Goal: Information Seeking & Learning: Compare options

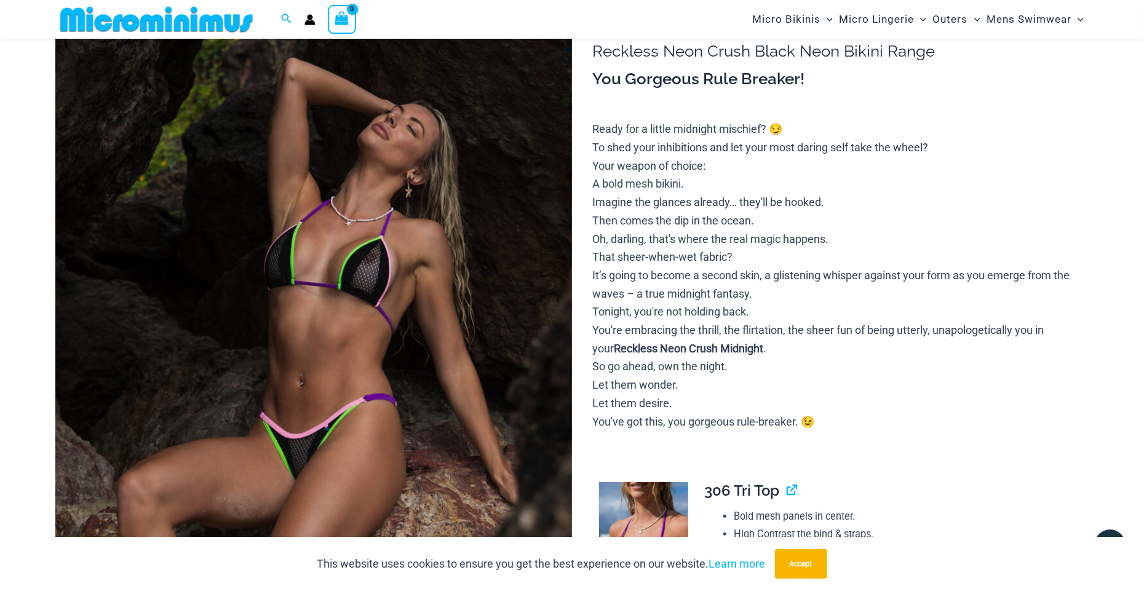
scroll to position [111, 0]
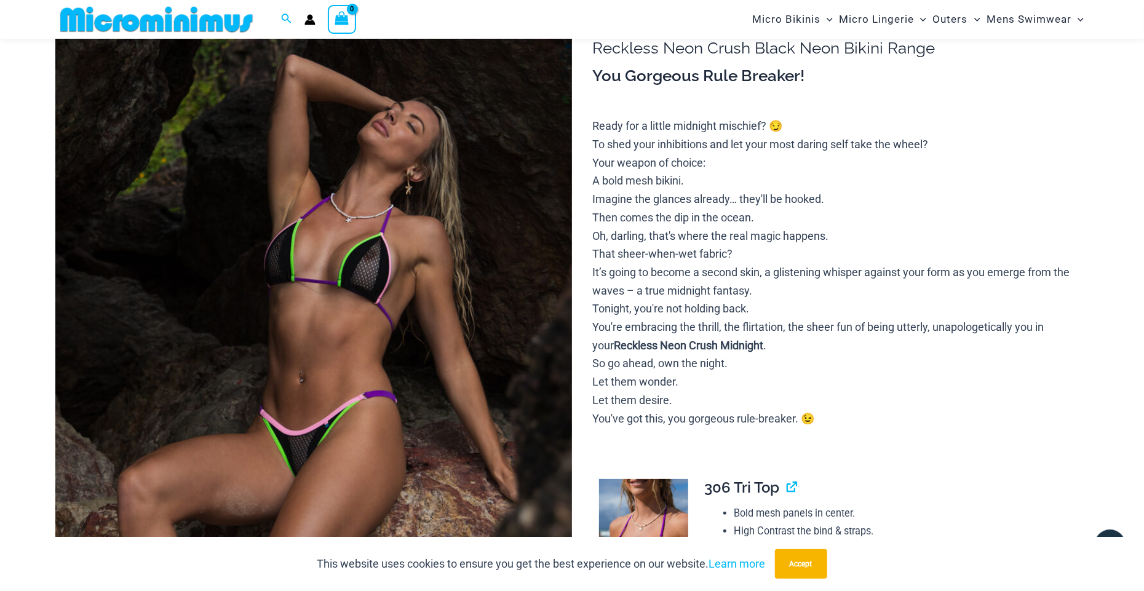
click at [495, 218] on img at bounding box center [313, 388] width 516 height 775
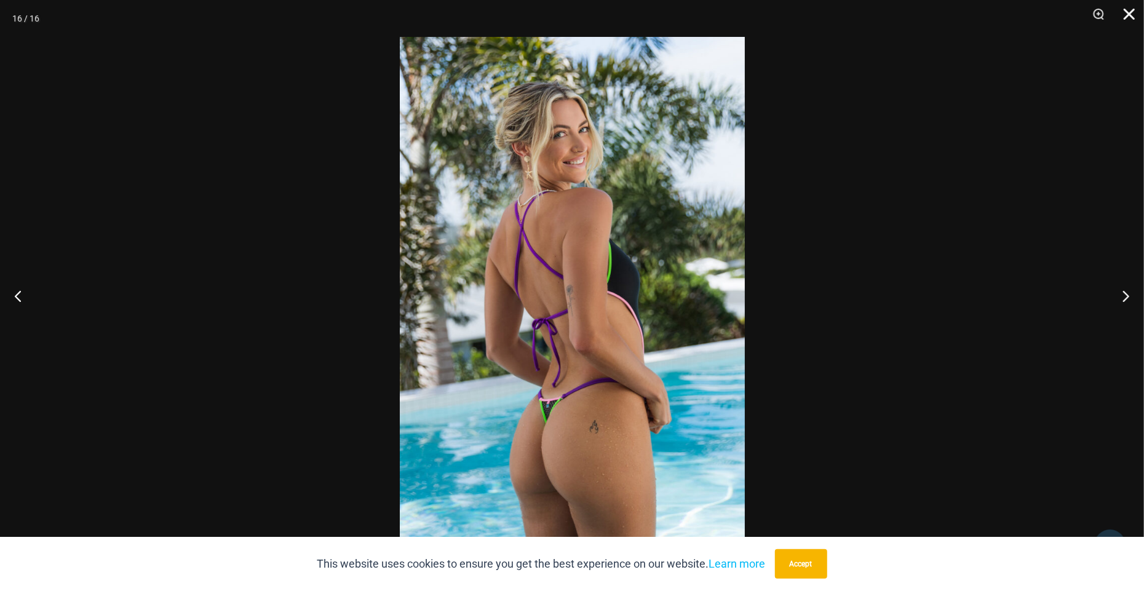
click at [1123, 10] on button "Close" at bounding box center [1124, 18] width 31 height 37
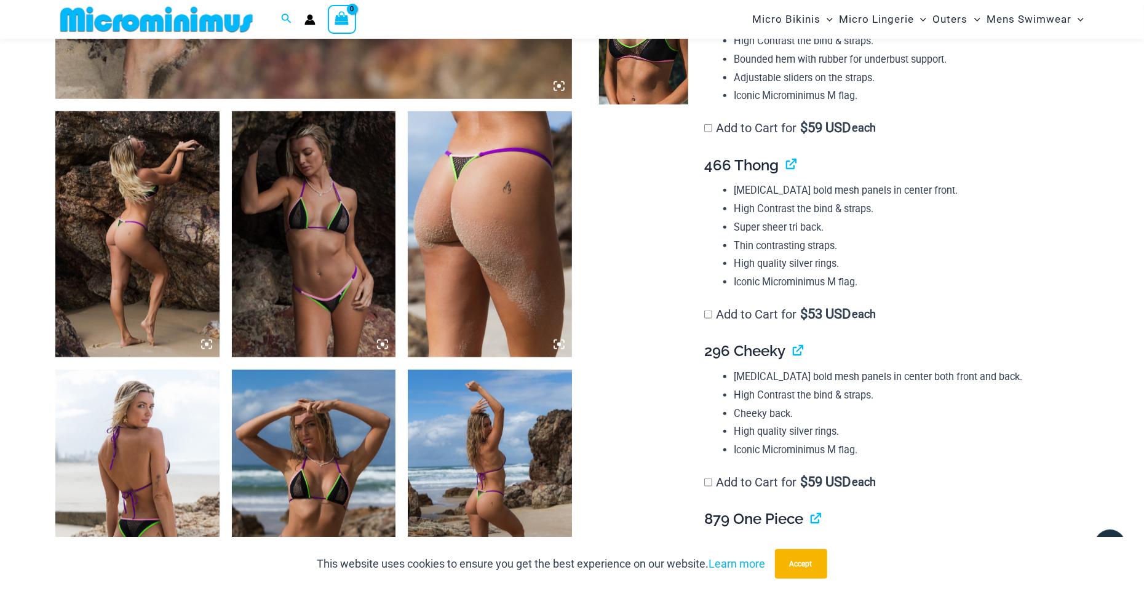
scroll to position [1157, 0]
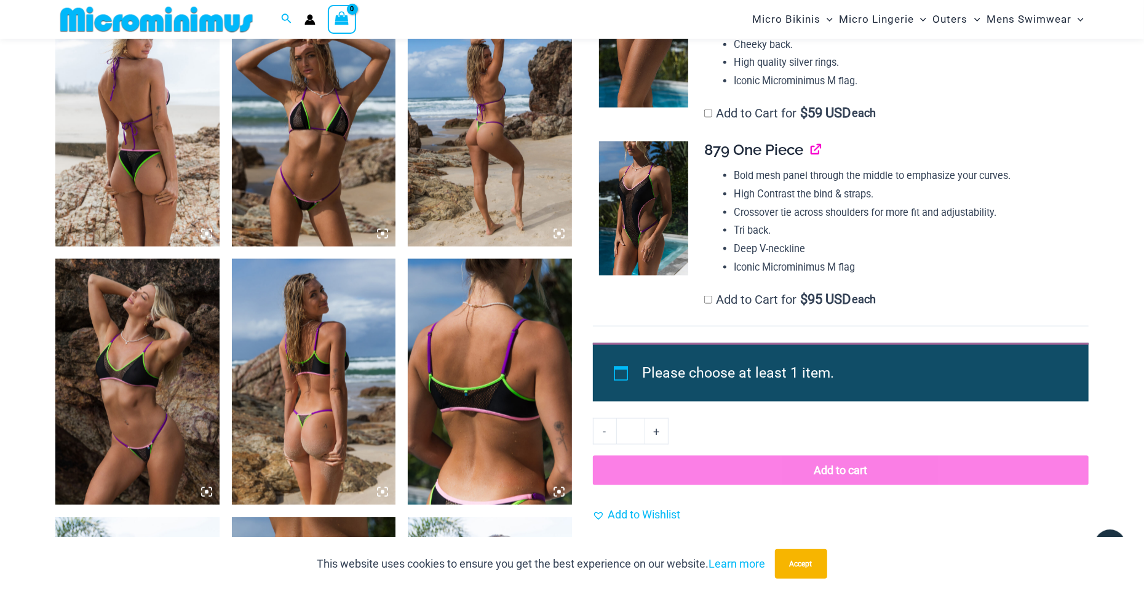
click at [810, 152] on link "View product" at bounding box center [810, 150] width 0 height 18
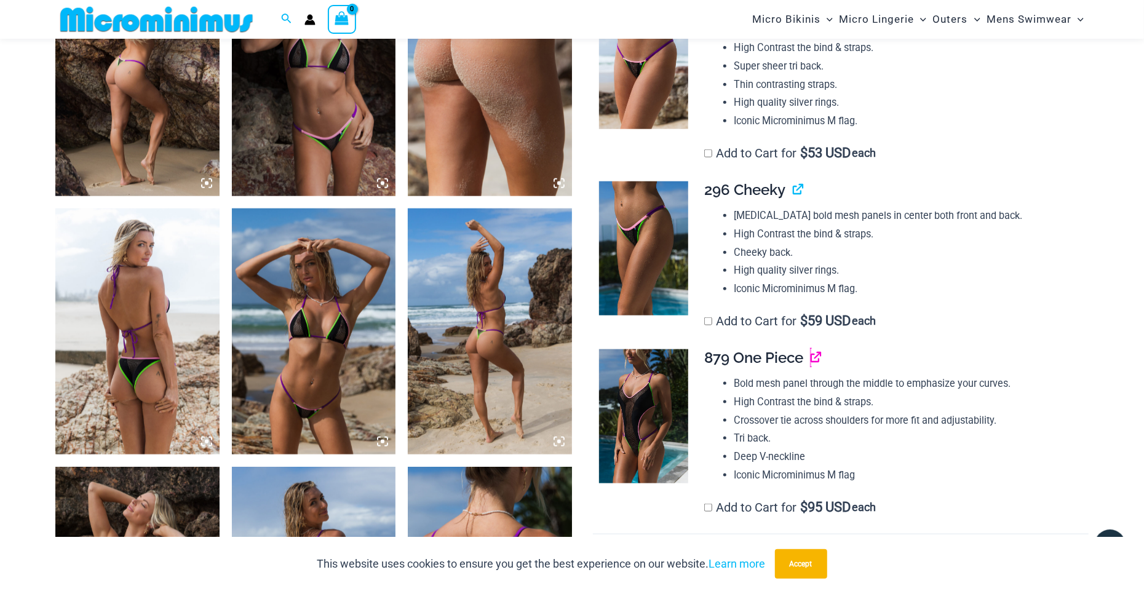
scroll to position [911, 0]
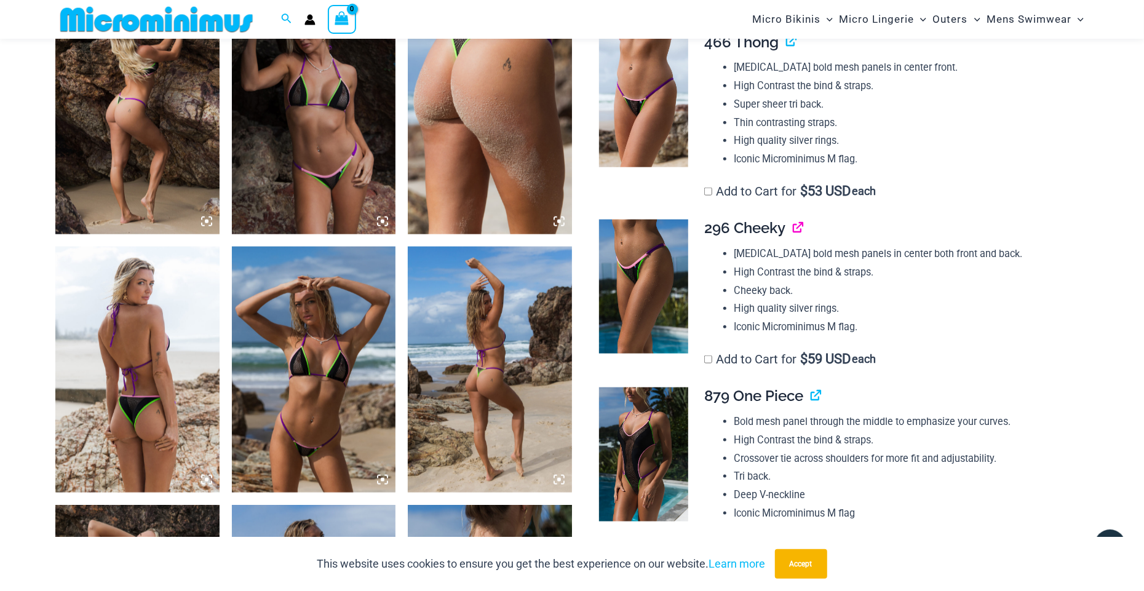
click at [793, 227] on link "View product" at bounding box center [793, 228] width 0 height 18
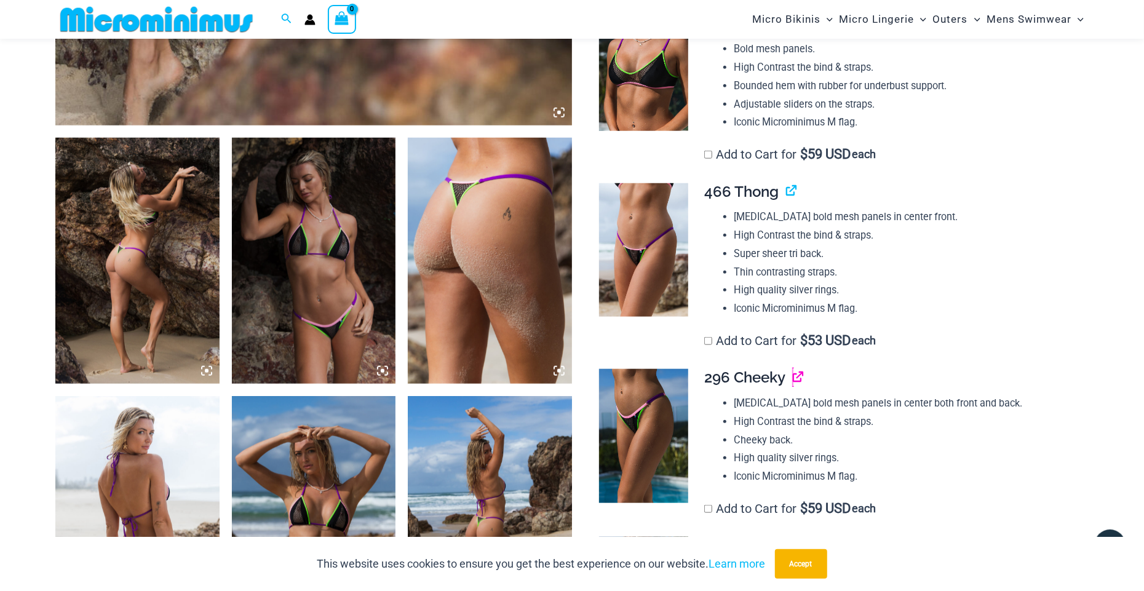
scroll to position [726, 0]
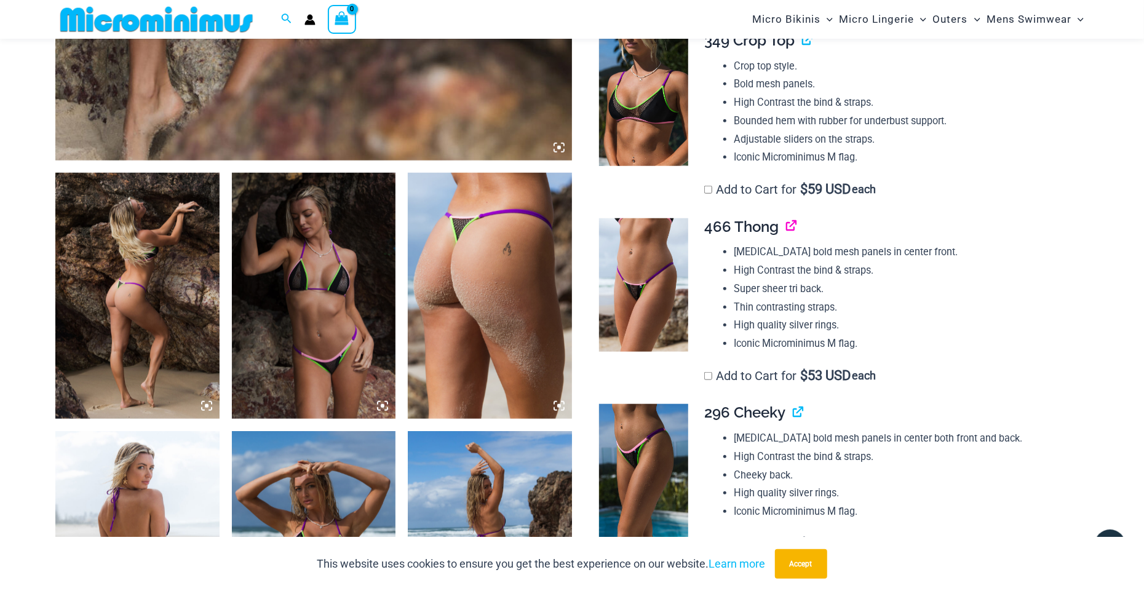
click at [786, 226] on link "View product" at bounding box center [786, 227] width 0 height 18
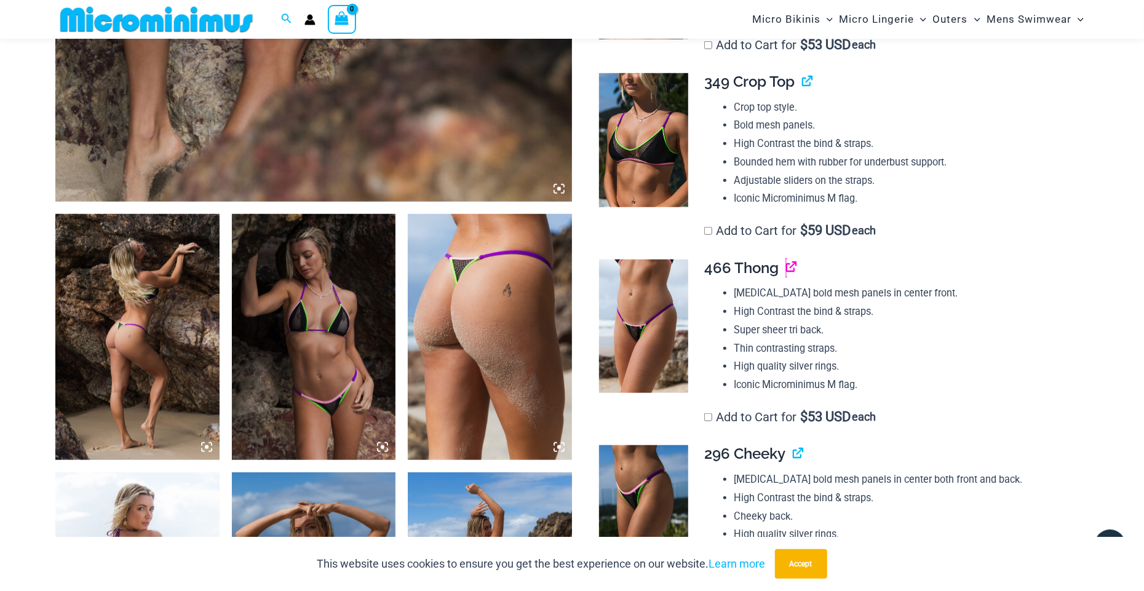
scroll to position [603, 0]
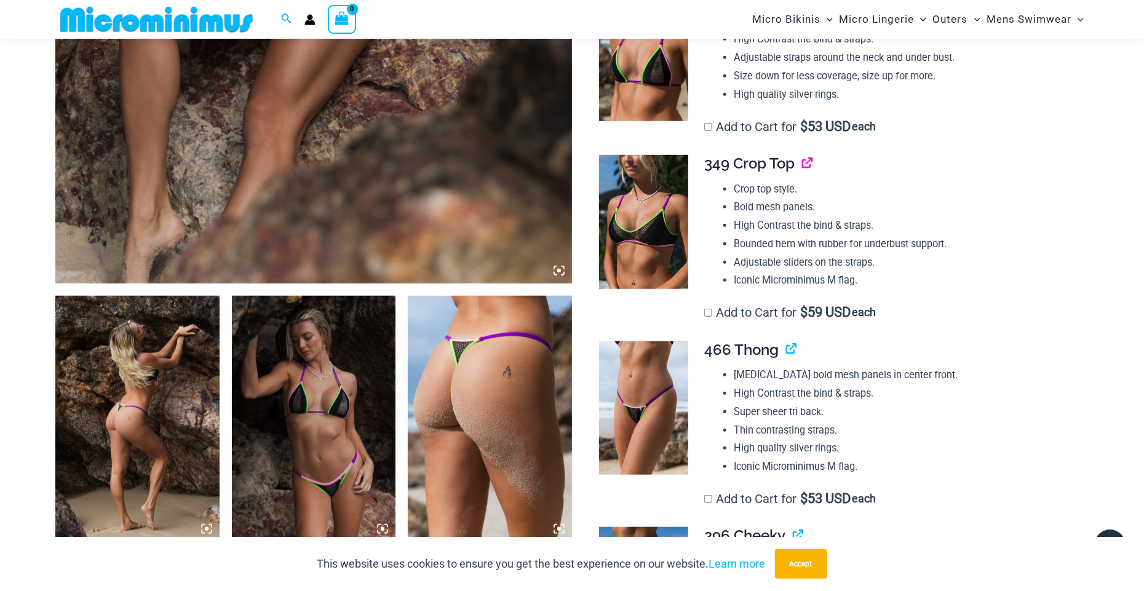
click at [802, 163] on link "View product" at bounding box center [802, 163] width 0 height 18
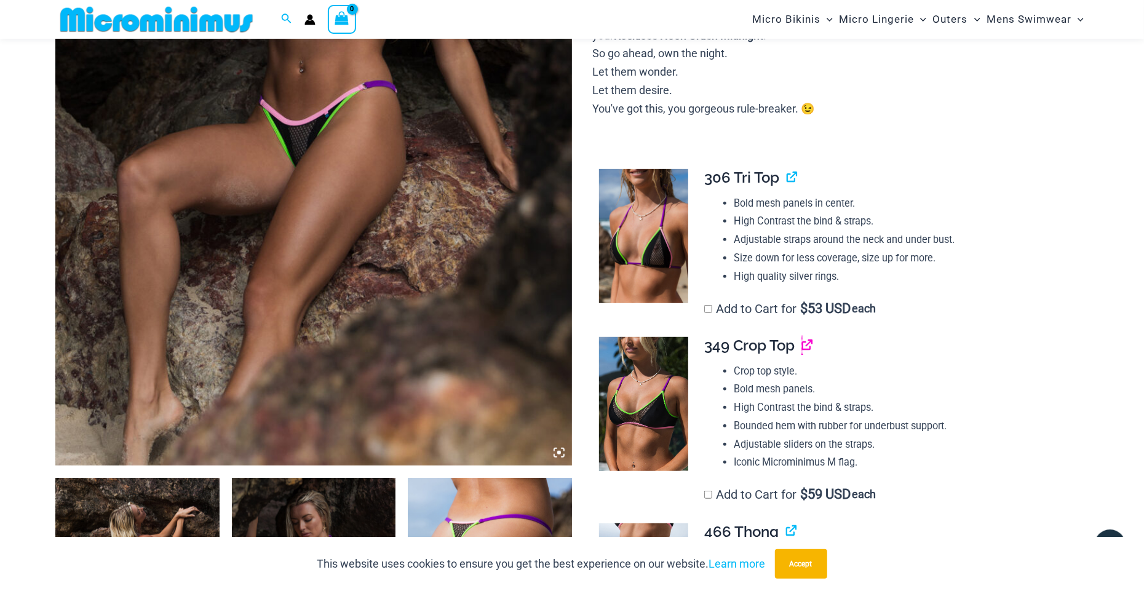
scroll to position [357, 0]
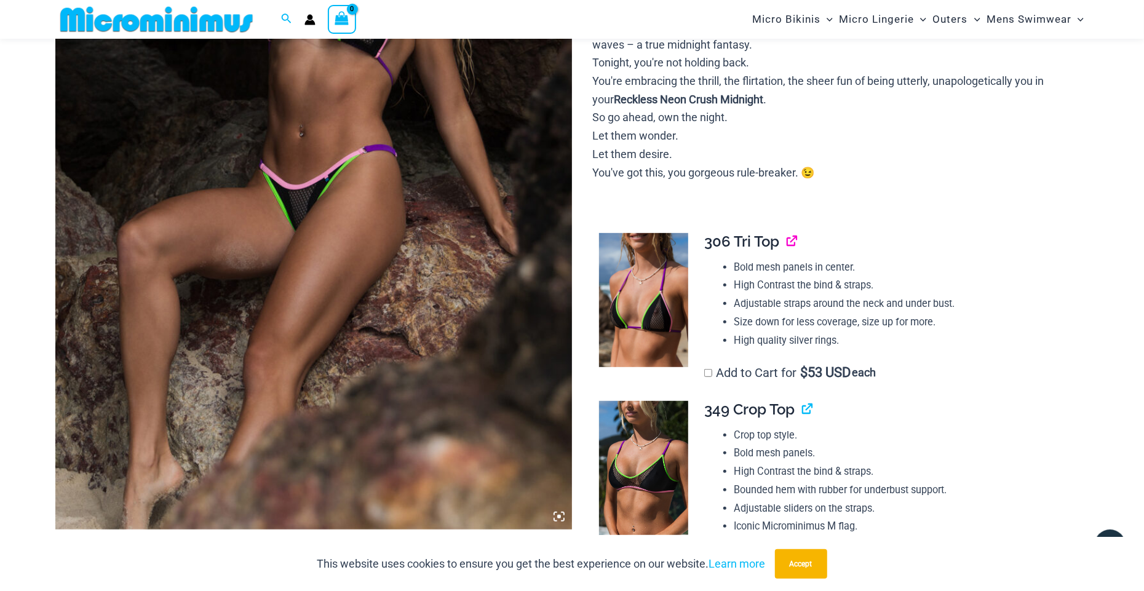
click at [786, 242] on link "View product" at bounding box center [786, 241] width 0 height 18
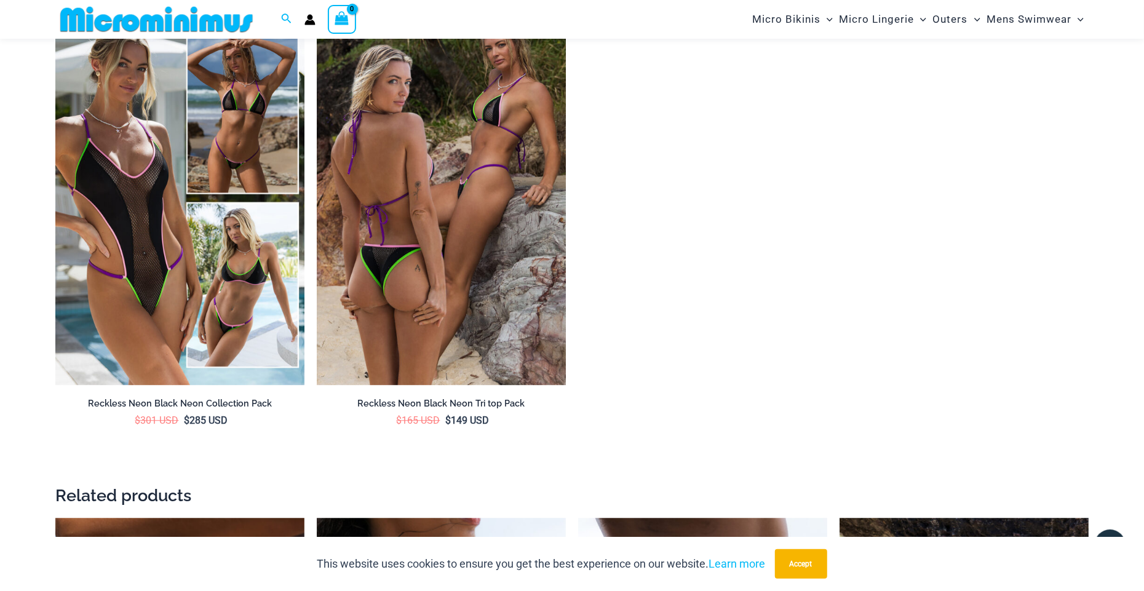
scroll to position [2202, 0]
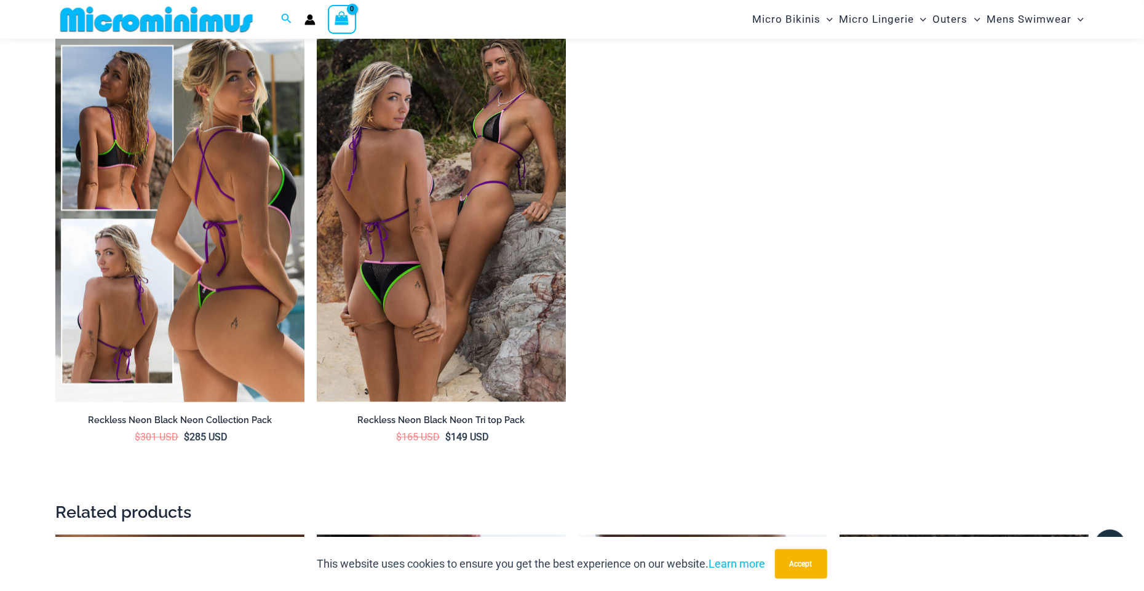
click at [140, 178] on img at bounding box center [179, 215] width 249 height 374
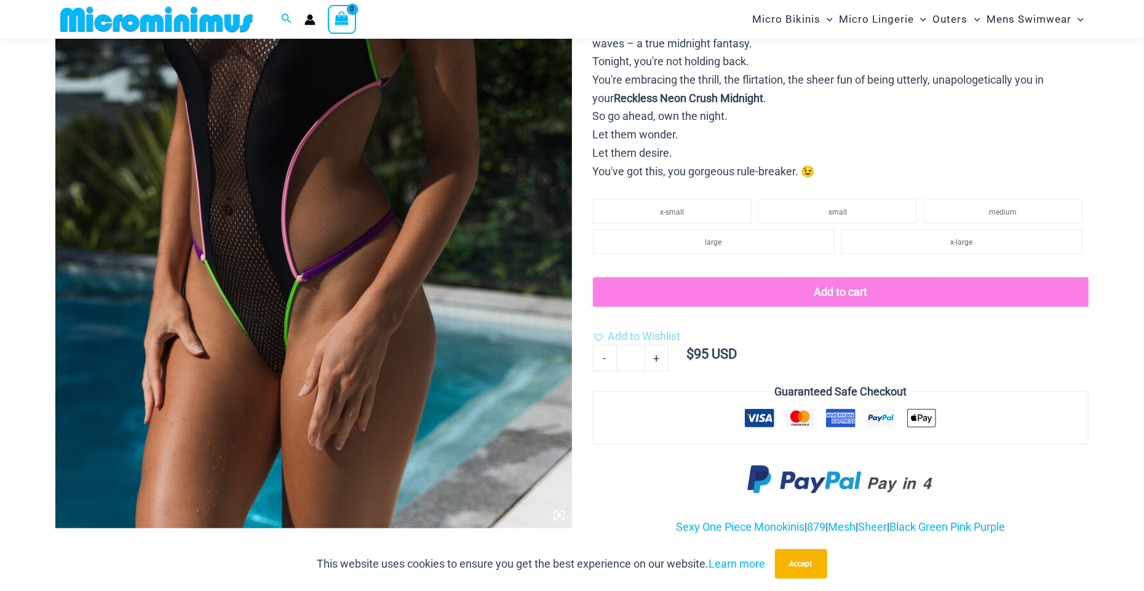
scroll to position [604, 0]
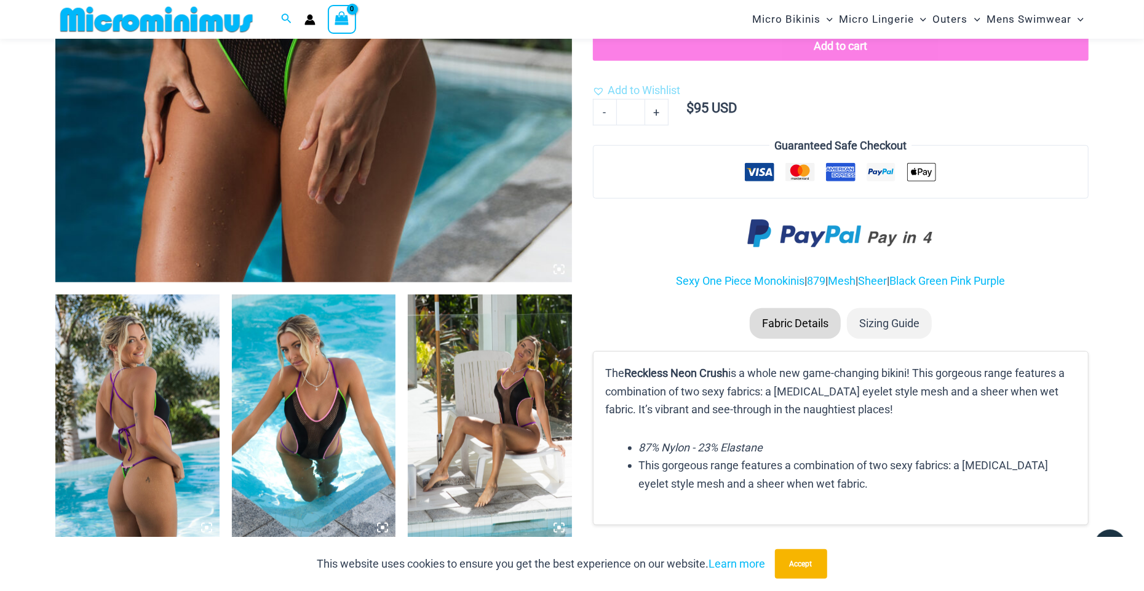
click at [170, 369] on img at bounding box center [137, 418] width 164 height 246
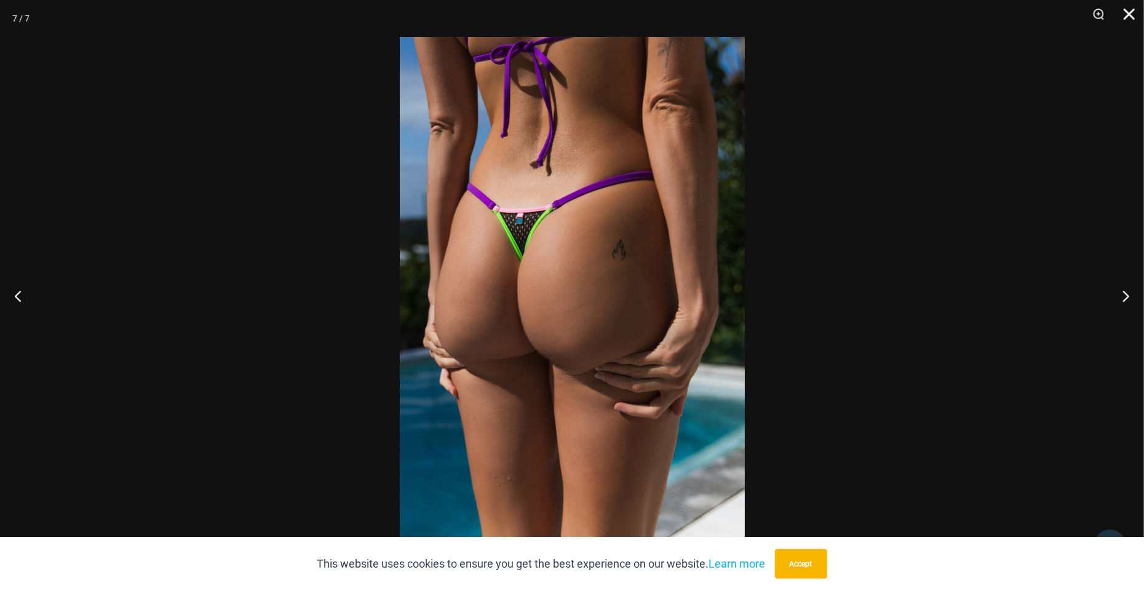
click at [1128, 10] on button "Close" at bounding box center [1124, 18] width 31 height 37
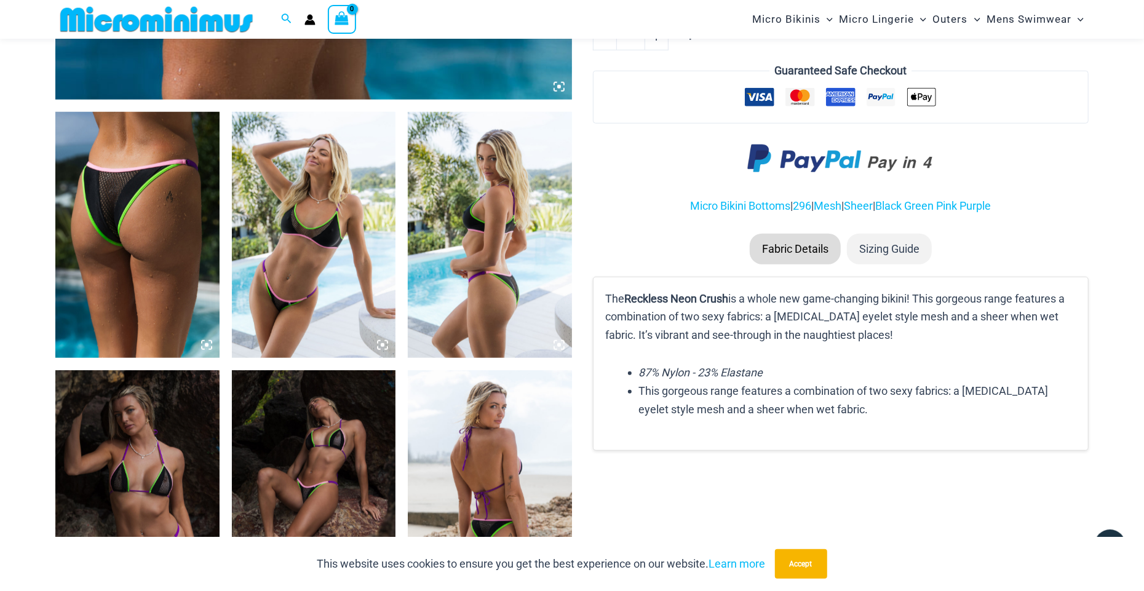
scroll to position [789, 0]
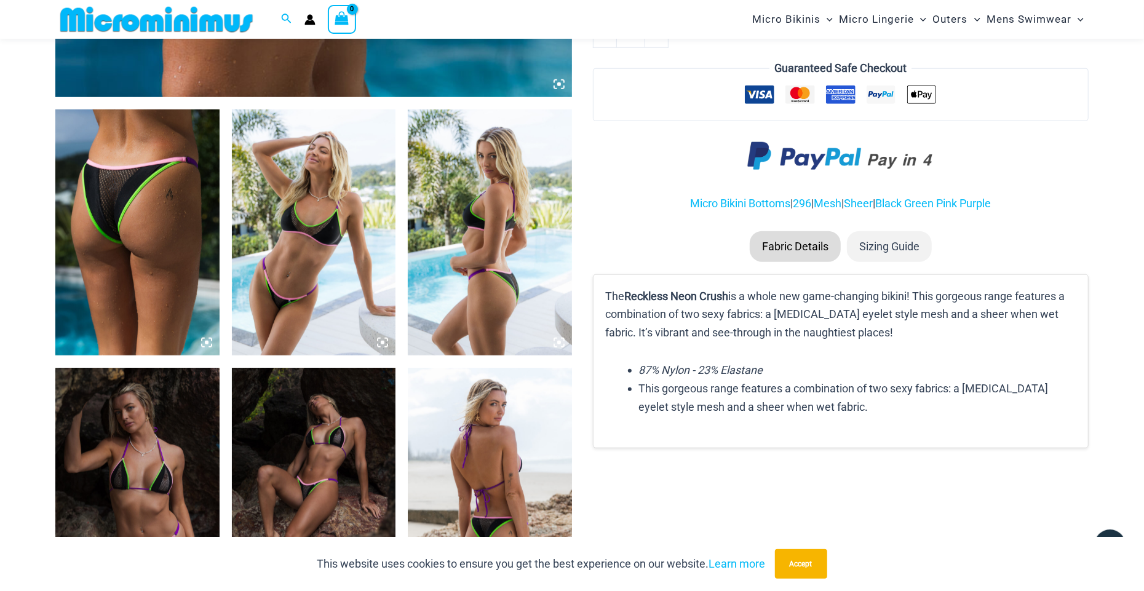
click at [134, 283] on img at bounding box center [137, 232] width 164 height 246
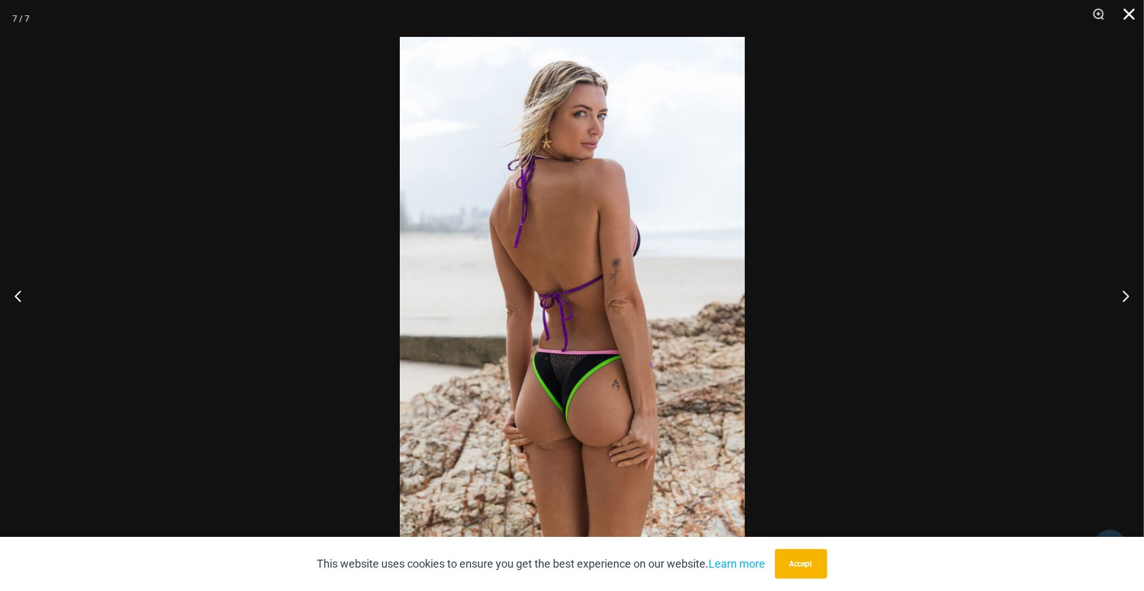
click at [1133, 11] on button "Close" at bounding box center [1124, 18] width 31 height 37
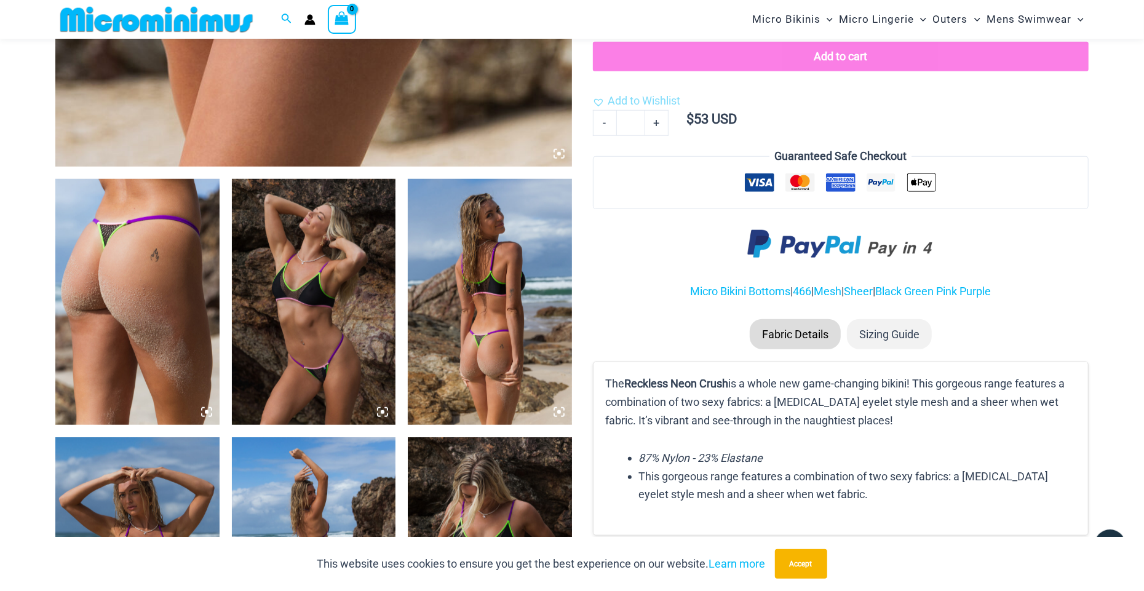
scroll to position [729, 0]
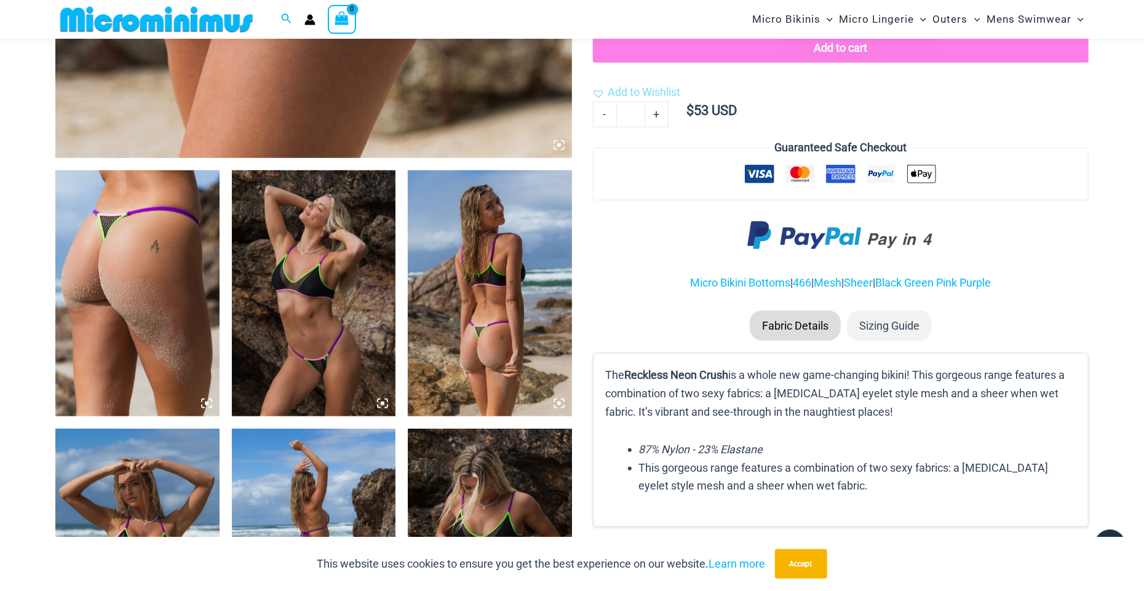
click at [322, 363] on img at bounding box center [314, 293] width 164 height 246
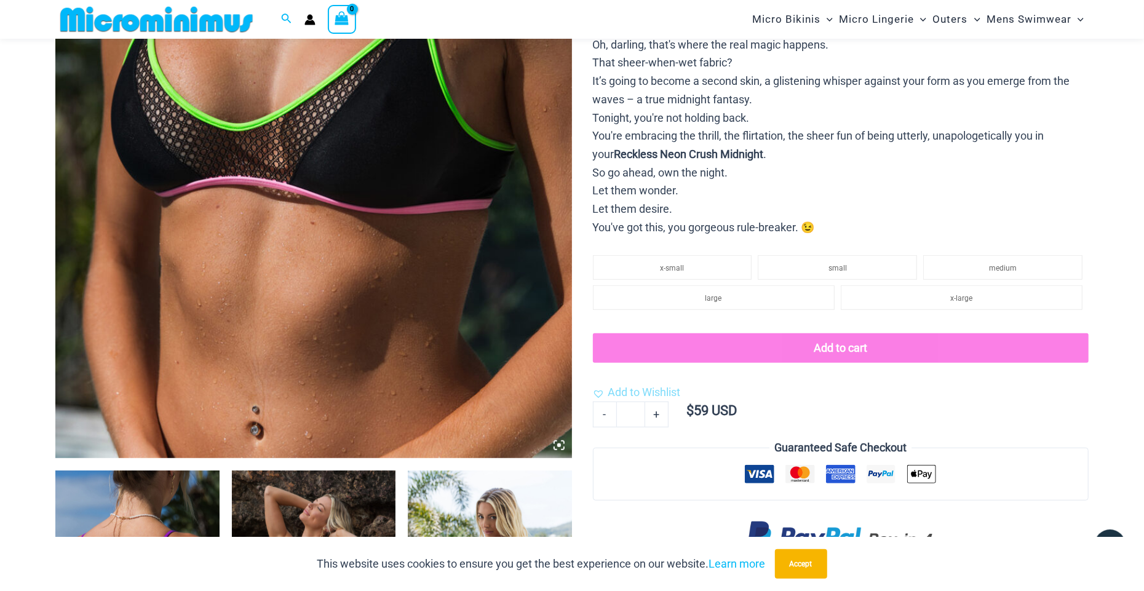
scroll to position [606, 0]
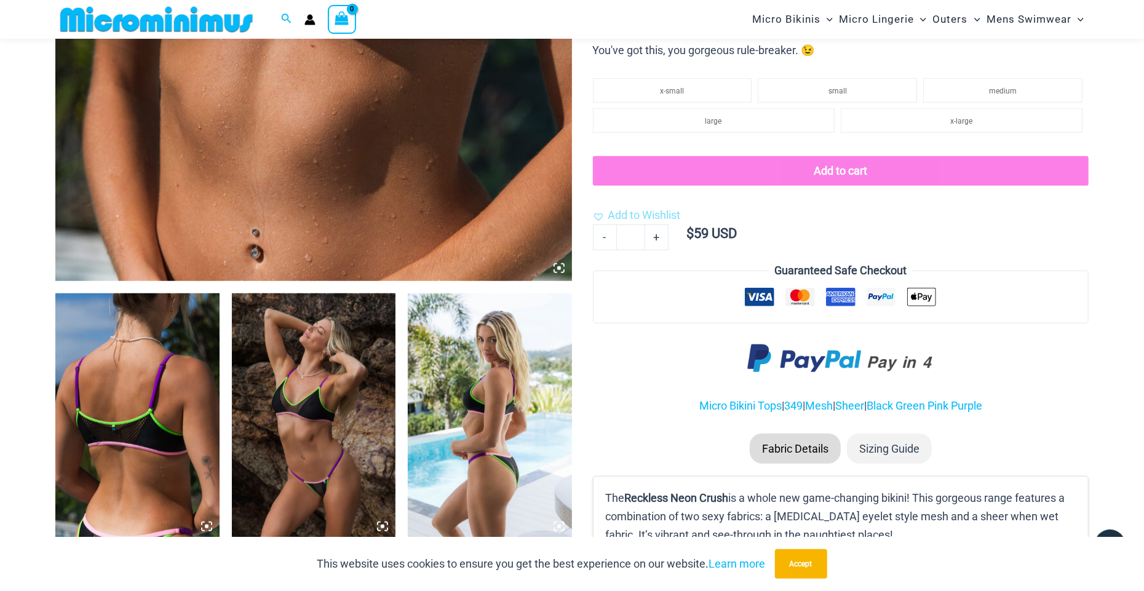
click at [278, 438] on img at bounding box center [314, 416] width 164 height 246
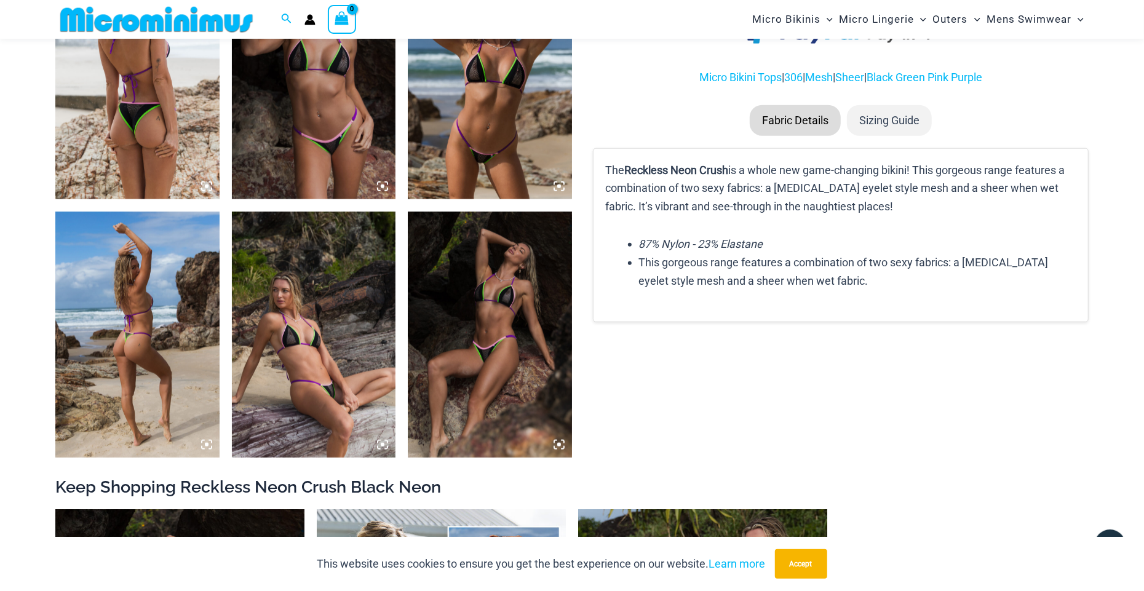
scroll to position [973, 0]
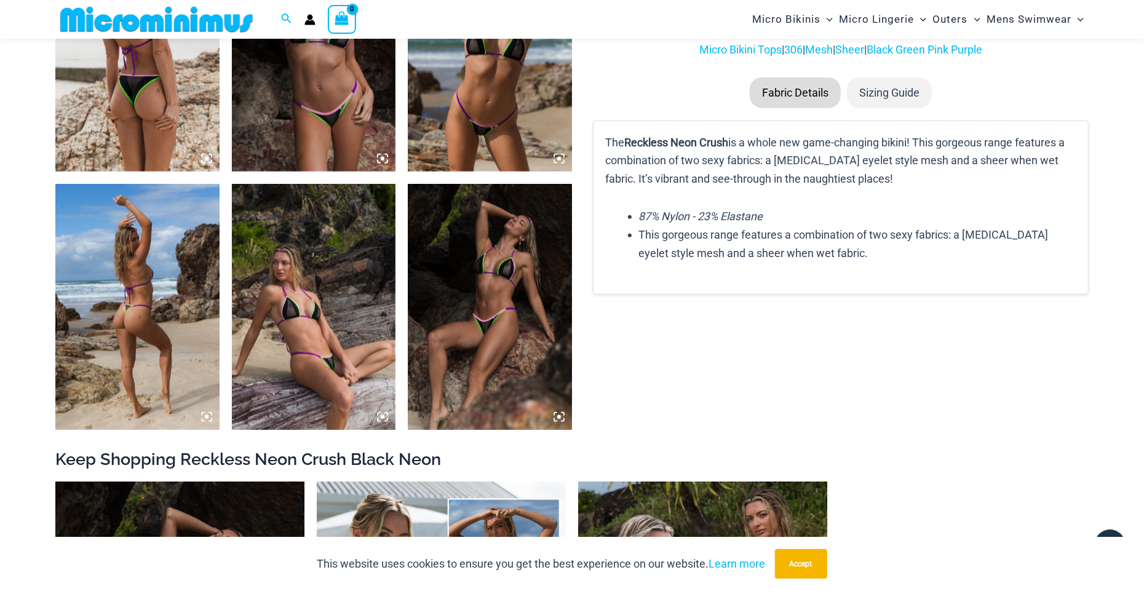
click at [293, 317] on img at bounding box center [314, 307] width 164 height 246
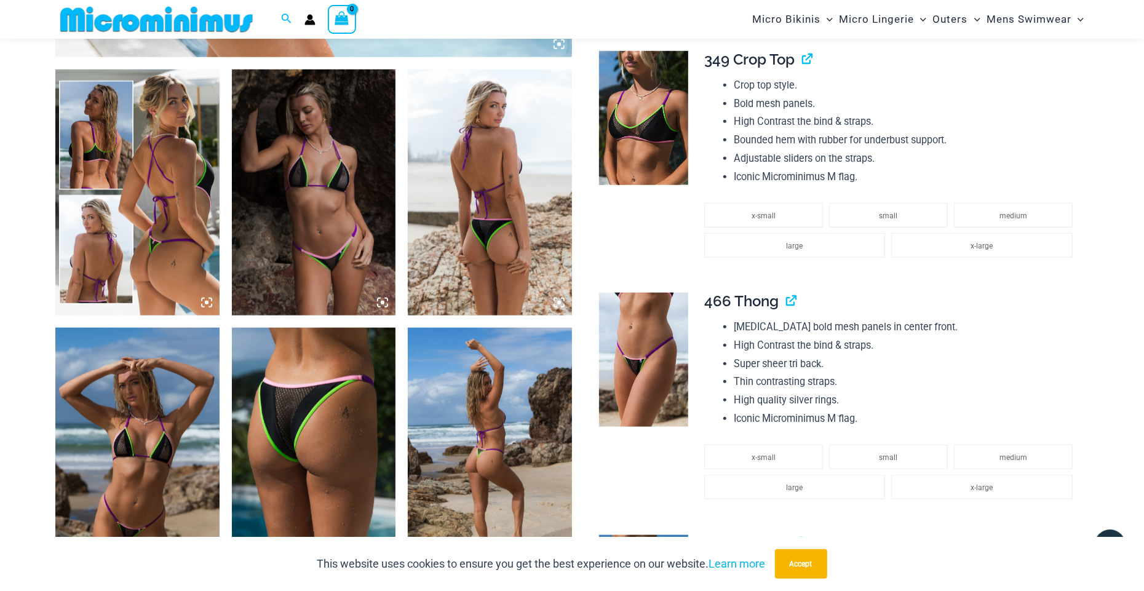
scroll to position [849, 0]
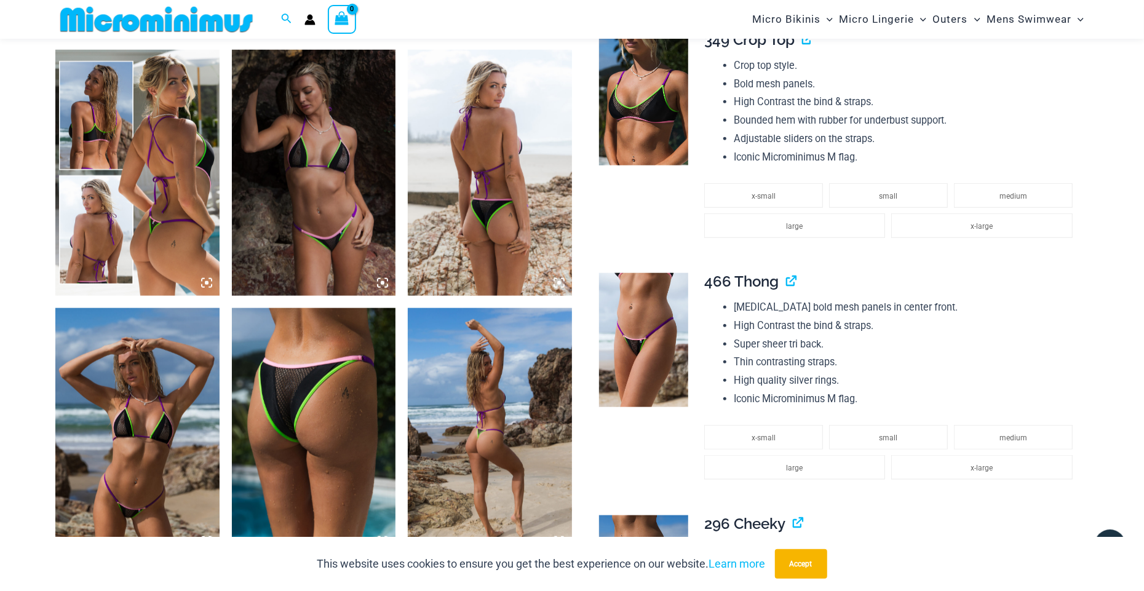
click at [350, 218] on img at bounding box center [314, 173] width 164 height 246
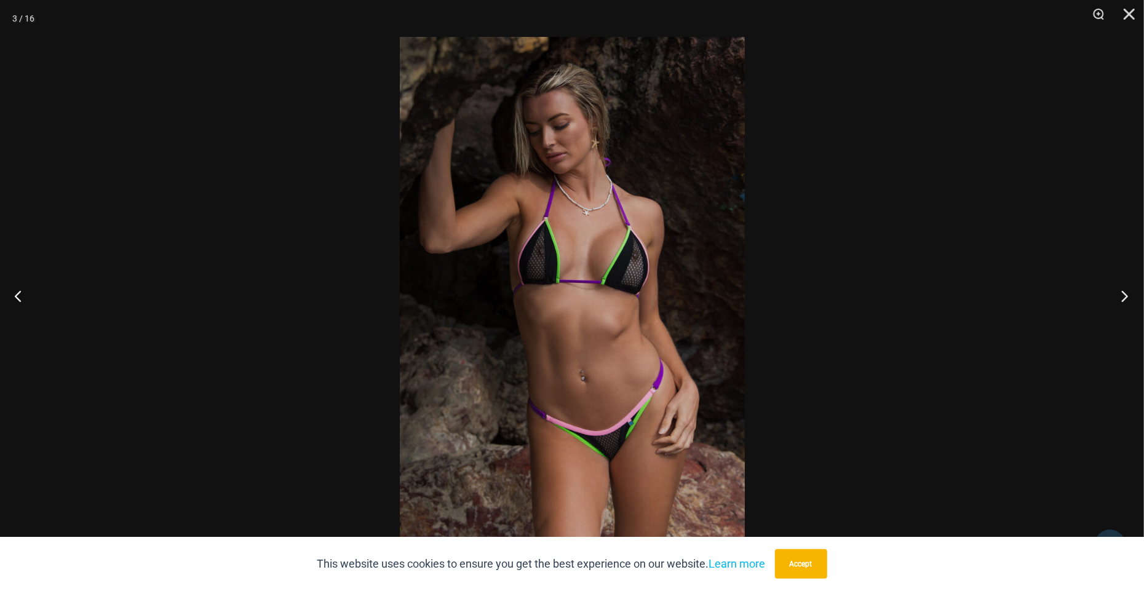
click at [1122, 291] on button "Next" at bounding box center [1121, 295] width 46 height 61
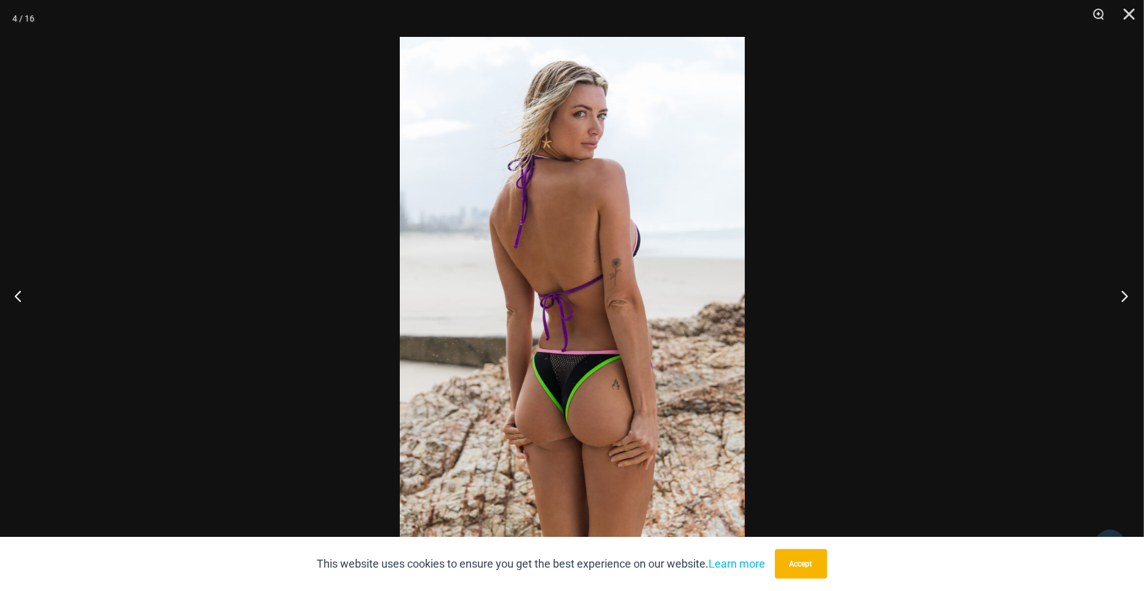
click at [1122, 291] on button "Next" at bounding box center [1121, 295] width 46 height 61
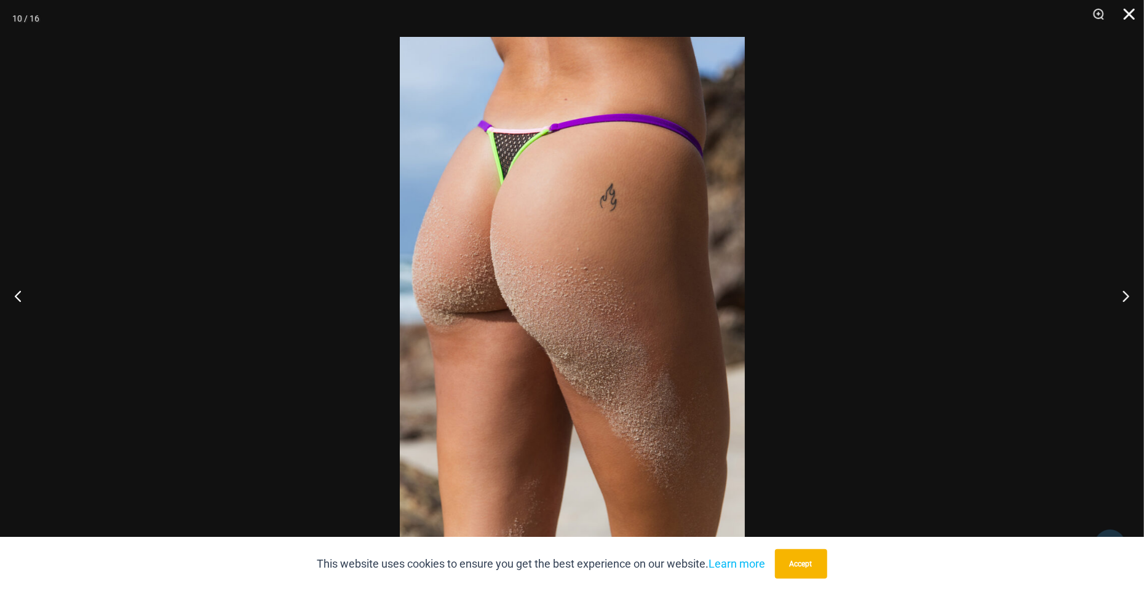
click at [1123, 16] on button "Close" at bounding box center [1124, 18] width 31 height 37
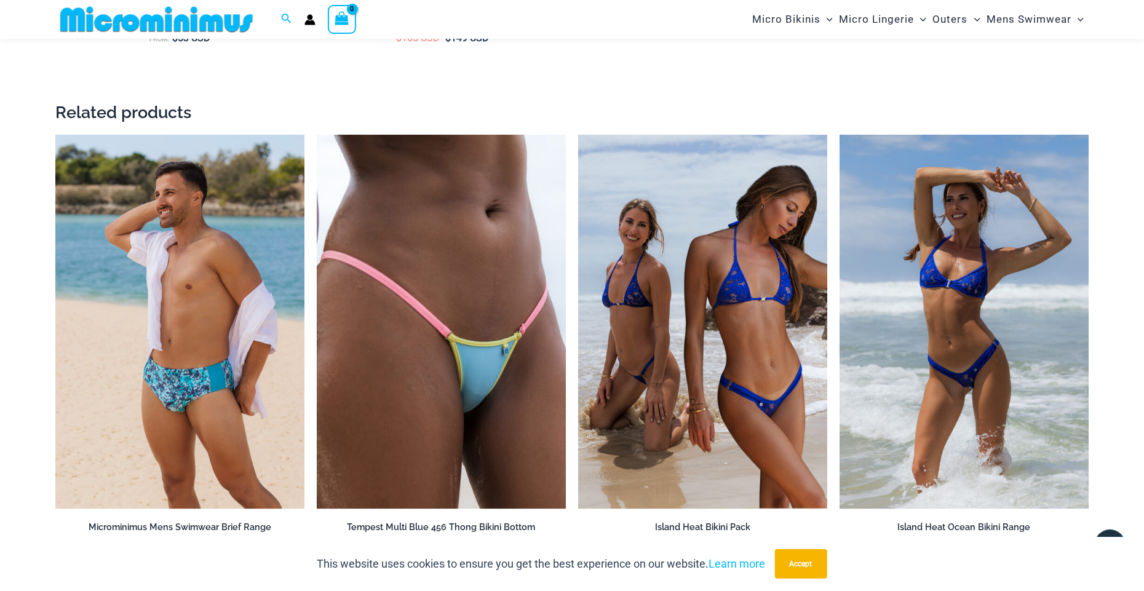
scroll to position [2878, 0]
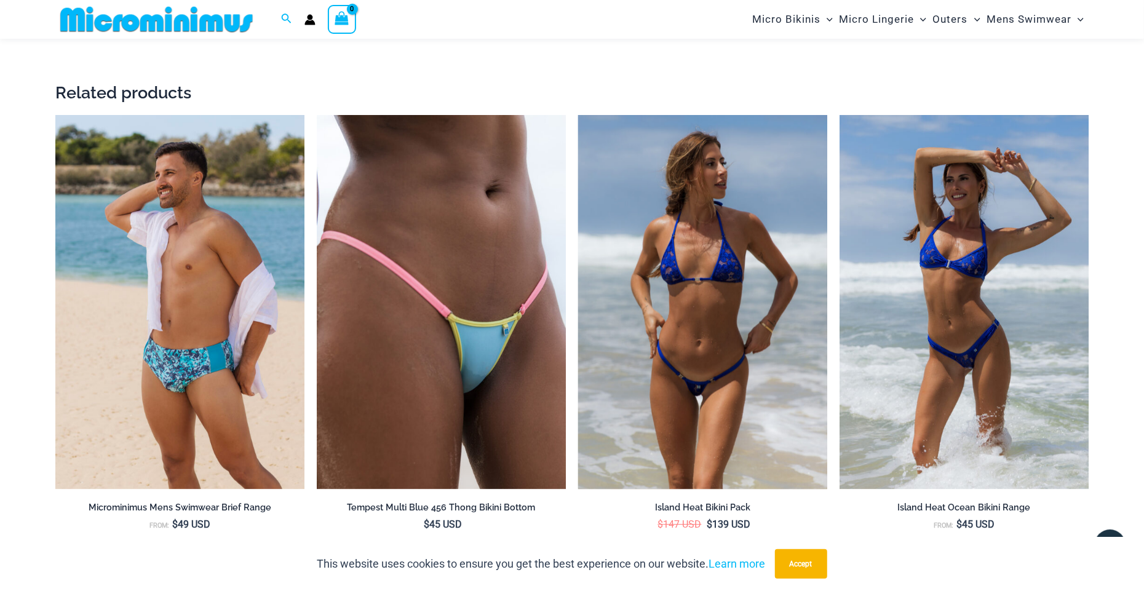
click at [708, 376] on img at bounding box center [702, 302] width 249 height 374
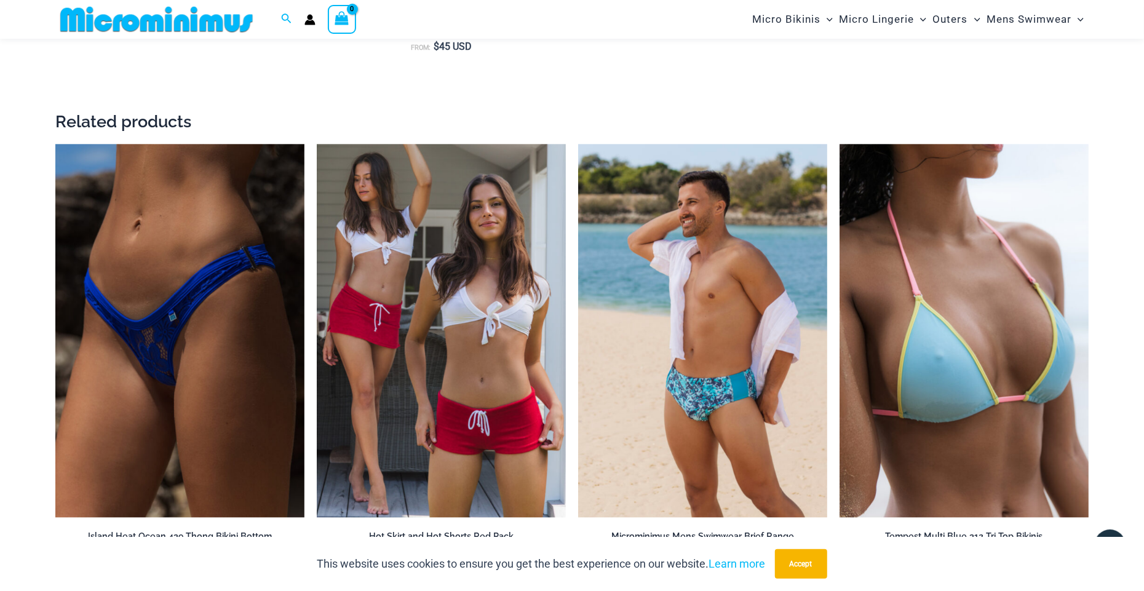
scroll to position [2140, 0]
